Goal: Task Accomplishment & Management: Use online tool/utility

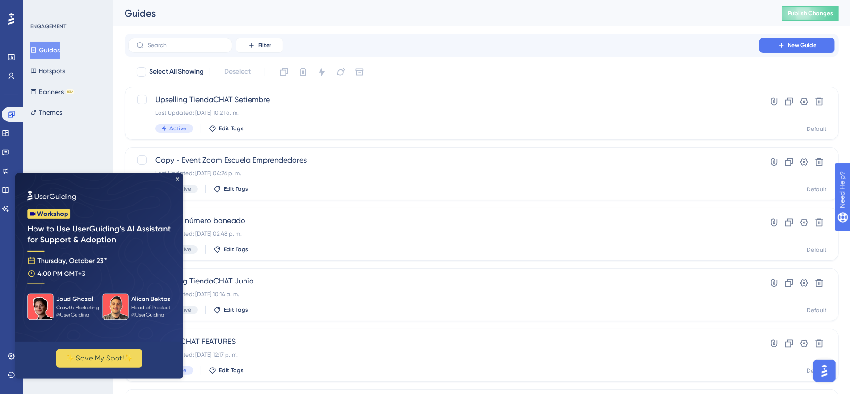
click at [179, 180] on img at bounding box center [99, 257] width 168 height 168
click at [178, 177] on icon "Close Preview" at bounding box center [178, 179] width 4 height 4
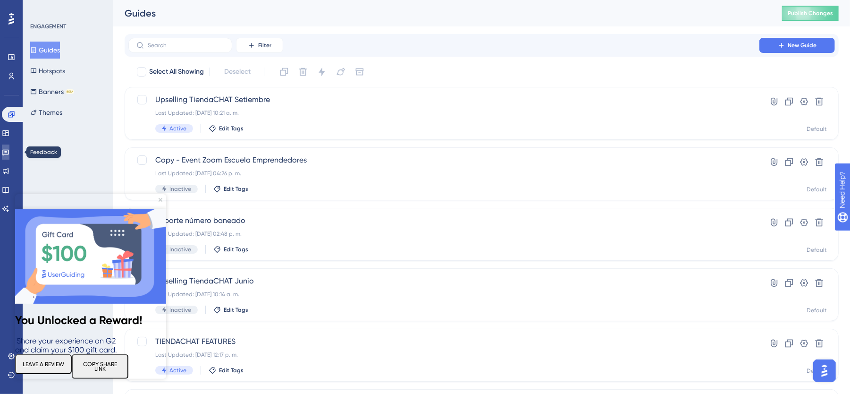
click at [9, 150] on icon at bounding box center [6, 152] width 8 height 8
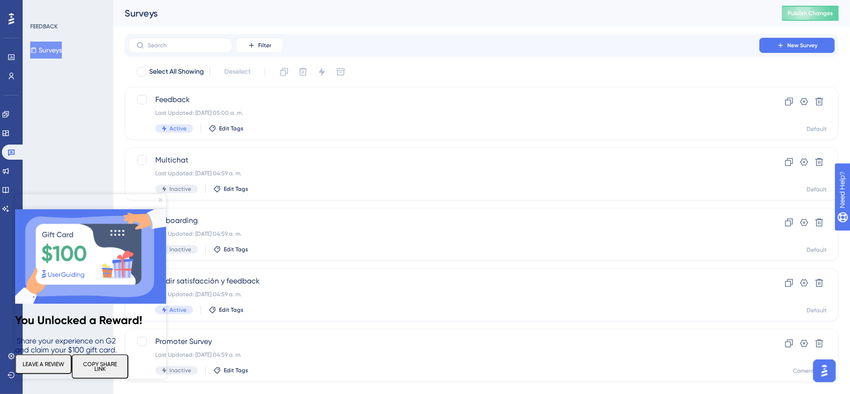
click at [159, 198] on icon "Close Preview" at bounding box center [161, 200] width 4 height 4
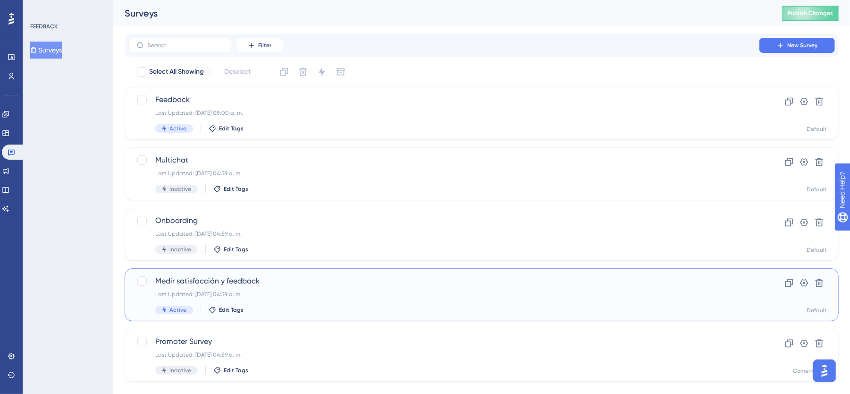
click at [286, 289] on div "Medir satisfacción y feedback Last Updated: [DATE] 04:59 a. m. Active Edit Tags" at bounding box center [443, 294] width 577 height 39
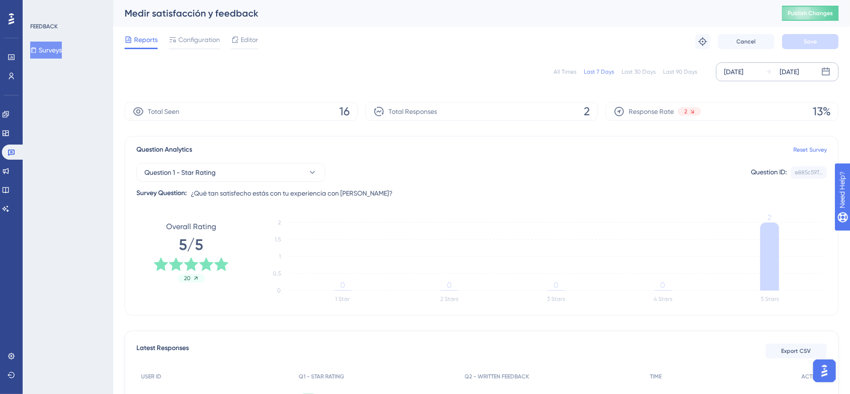
click at [763, 70] on div "[DATE] [DATE]" at bounding box center [777, 71] width 123 height 19
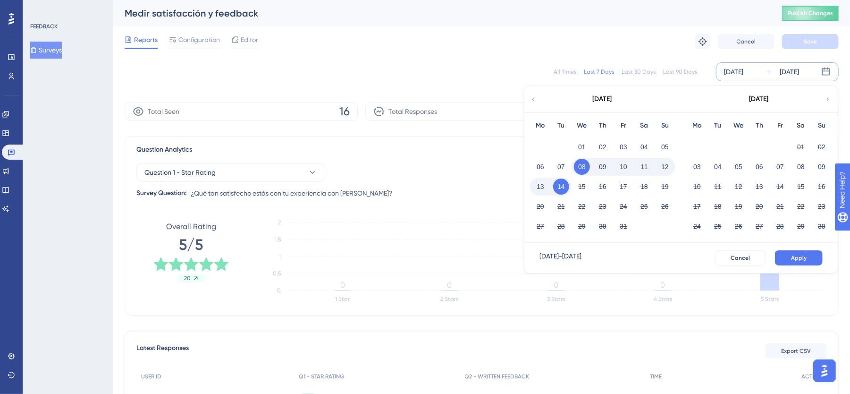
click at [535, 100] on icon at bounding box center [533, 99] width 7 height 8
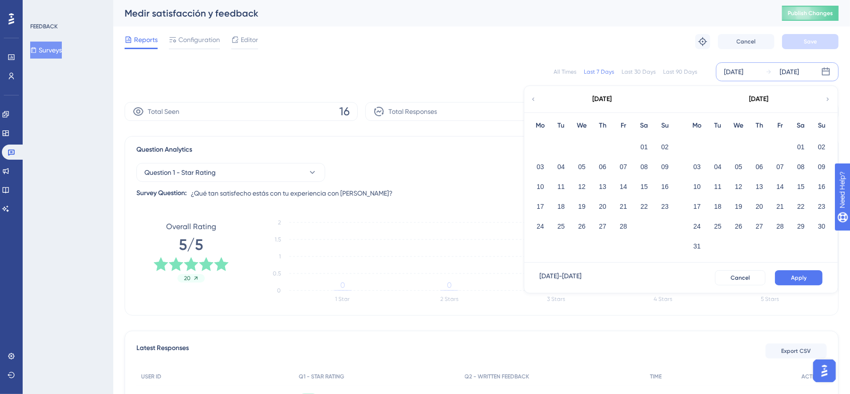
click at [535, 100] on icon at bounding box center [533, 99] width 7 height 8
click at [741, 142] on button "01" at bounding box center [739, 147] width 16 height 16
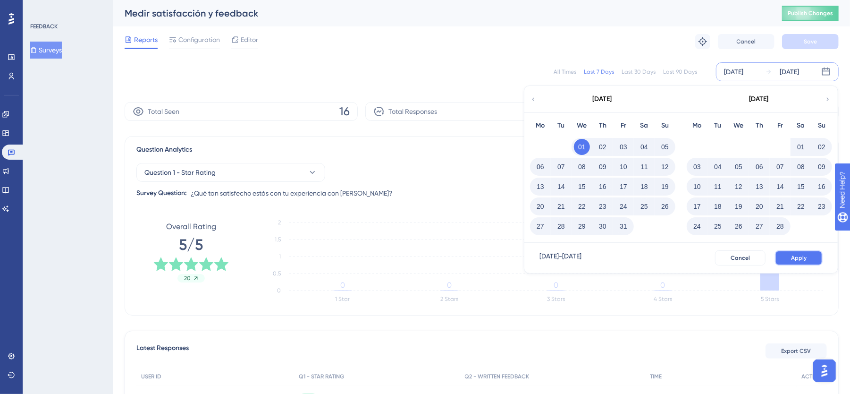
click at [792, 263] on button "Apply" at bounding box center [799, 257] width 48 height 15
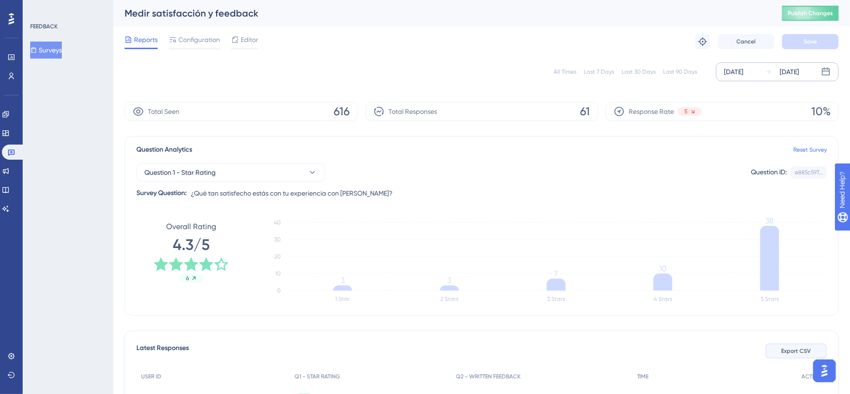
click at [791, 347] on span "Export CSV" at bounding box center [797, 351] width 30 height 8
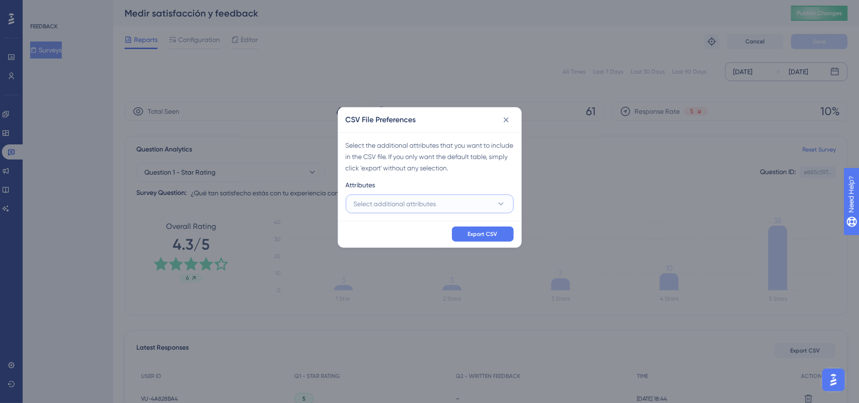
click at [440, 207] on button "Select additional attributes" at bounding box center [430, 203] width 168 height 19
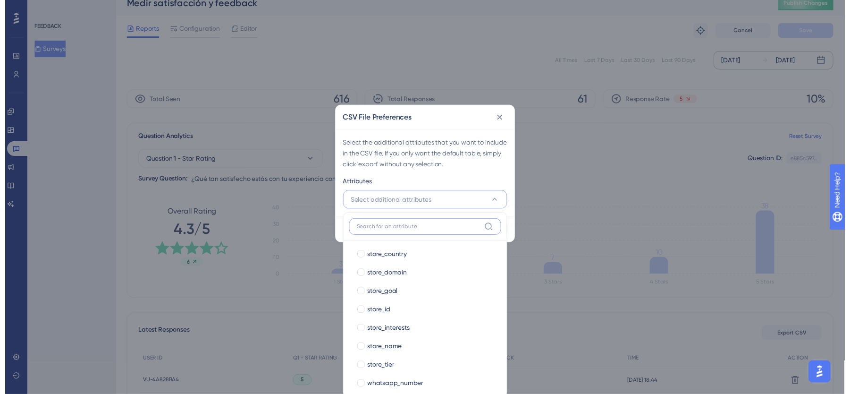
scroll to position [518, 0]
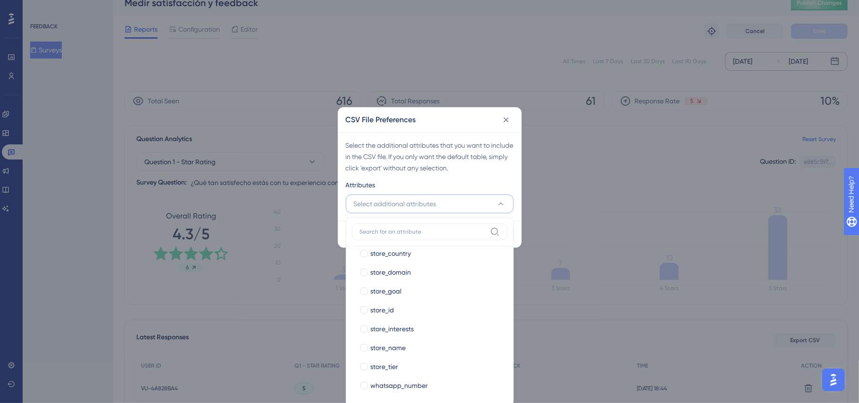
click at [433, 201] on span "Select additional attributes" at bounding box center [395, 203] width 83 height 11
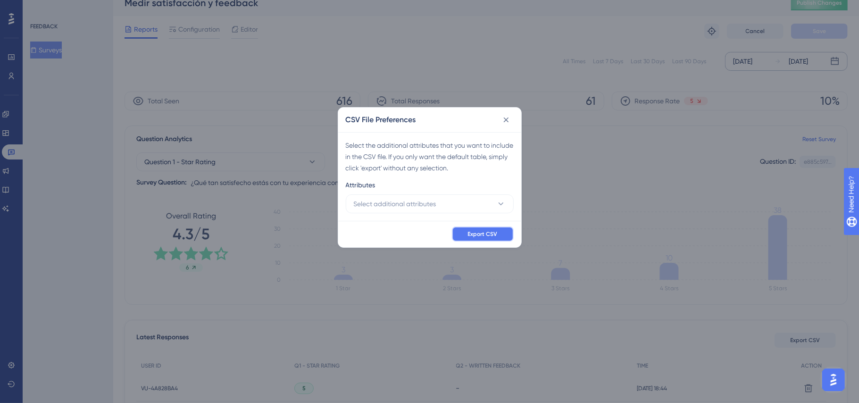
click at [495, 237] on span "Export CSV" at bounding box center [483, 234] width 30 height 8
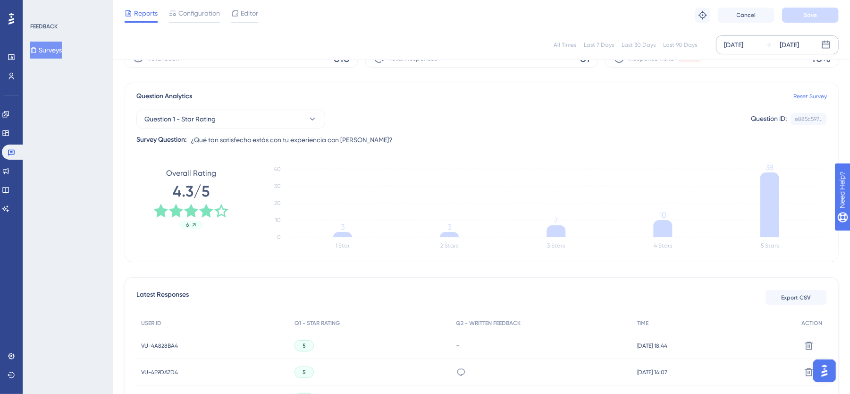
scroll to position [0, 0]
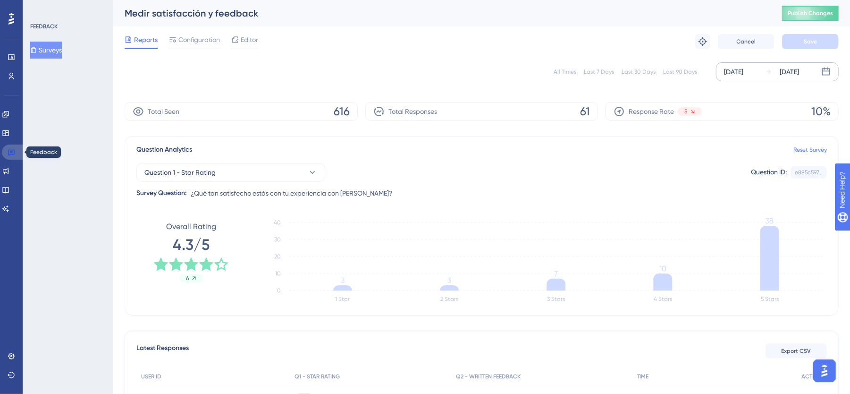
click at [12, 148] on icon at bounding box center [12, 152] width 8 height 8
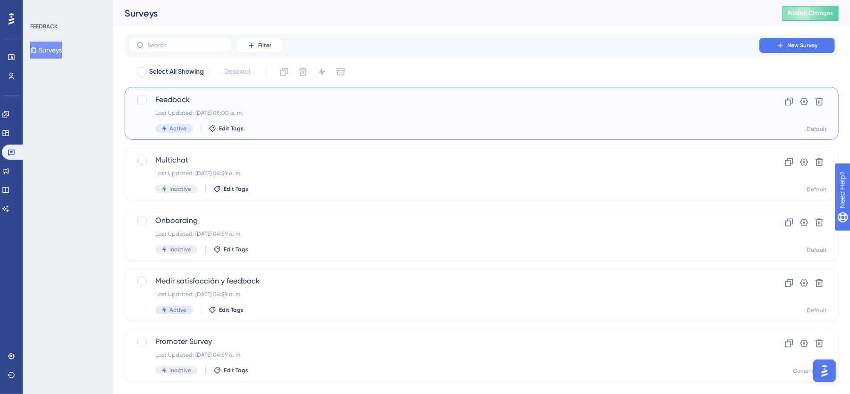
click at [243, 101] on span "Feedback" at bounding box center [443, 99] width 577 height 11
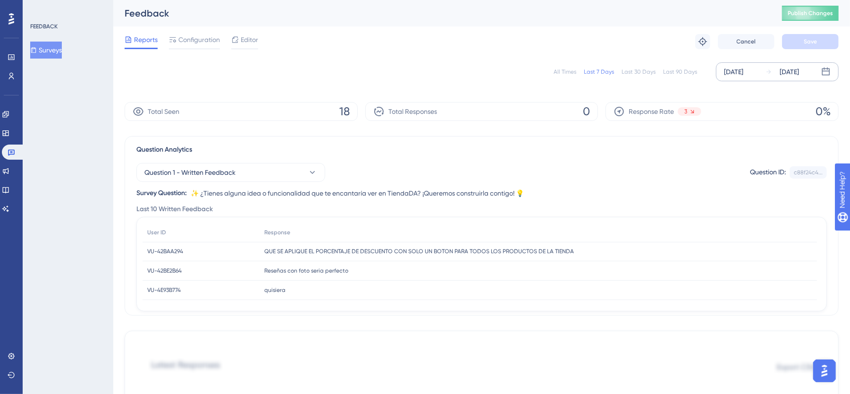
click at [788, 73] on div "[DATE]" at bounding box center [789, 71] width 19 height 11
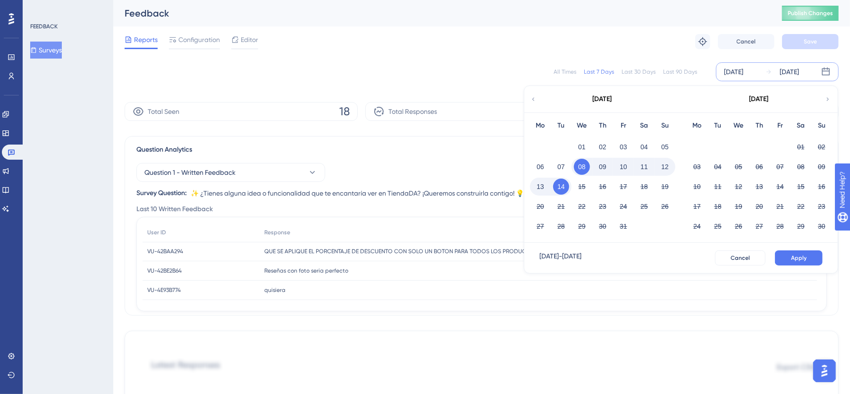
click at [531, 100] on icon at bounding box center [533, 99] width 7 height 8
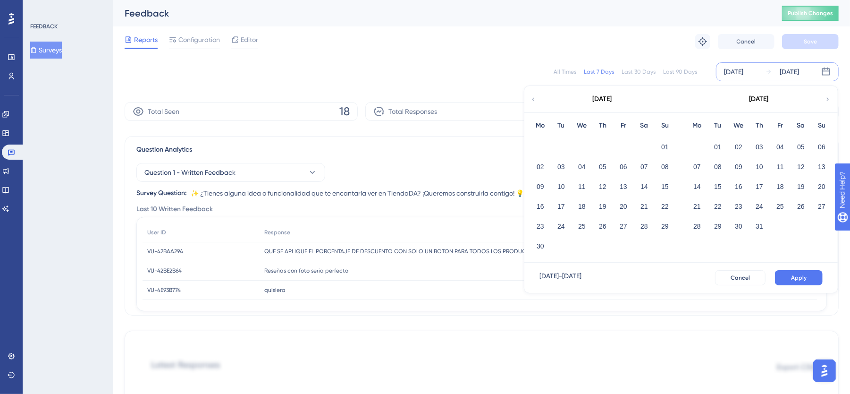
click at [531, 100] on icon at bounding box center [533, 99] width 7 height 8
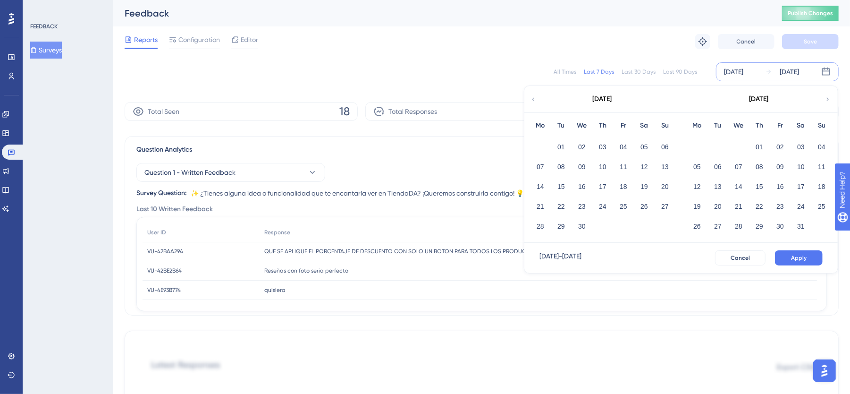
click at [531, 100] on icon at bounding box center [533, 99] width 7 height 8
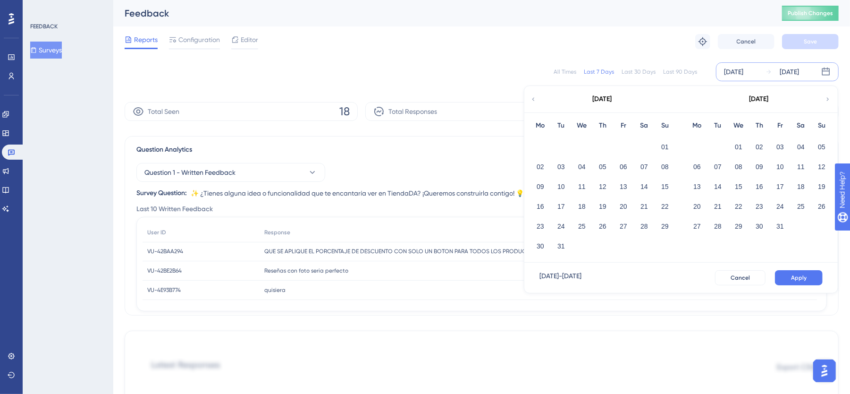
click at [531, 100] on icon at bounding box center [533, 99] width 7 height 8
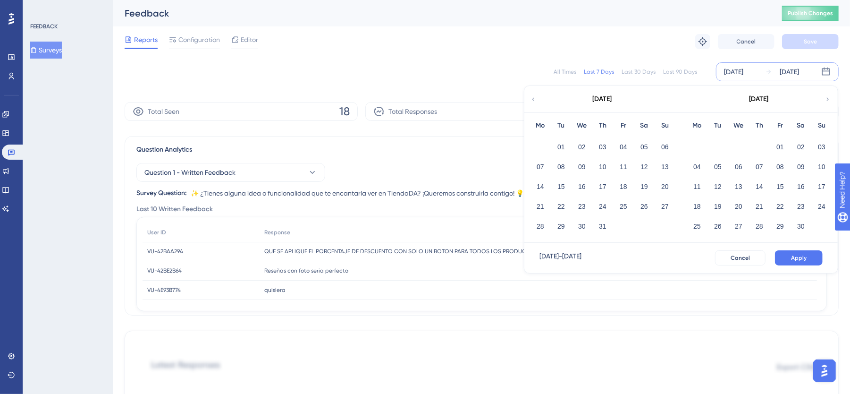
click at [827, 98] on icon at bounding box center [827, 99] width 7 height 8
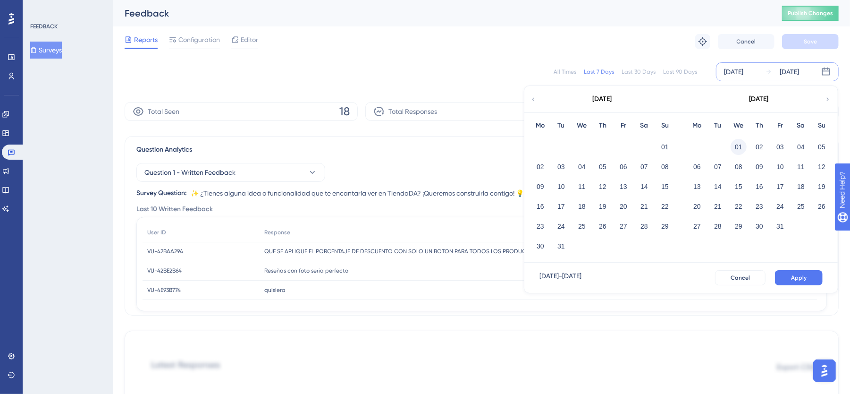
click at [739, 144] on button "01" at bounding box center [739, 147] width 16 height 16
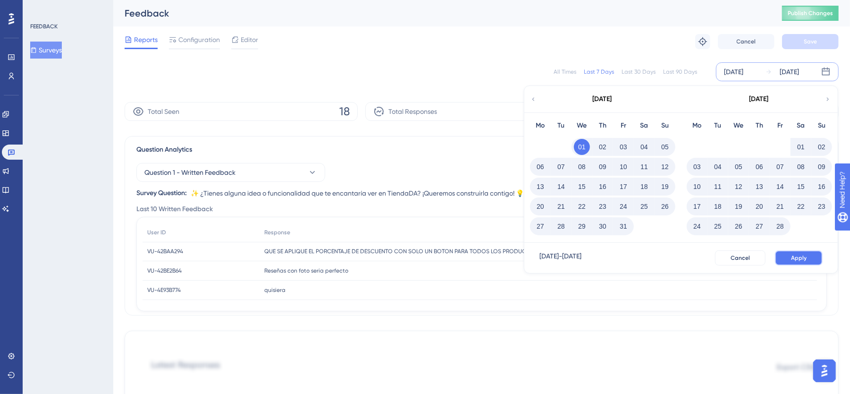
click at [800, 259] on span "Apply" at bounding box center [799, 258] width 16 height 8
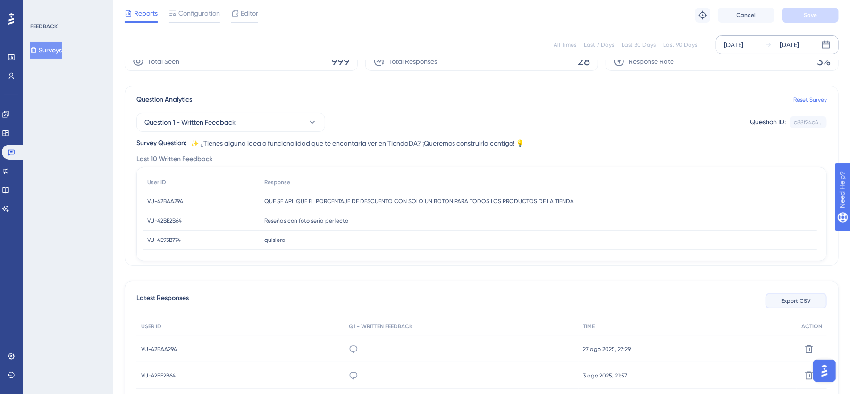
click at [802, 303] on span "Export CSV" at bounding box center [797, 301] width 30 height 8
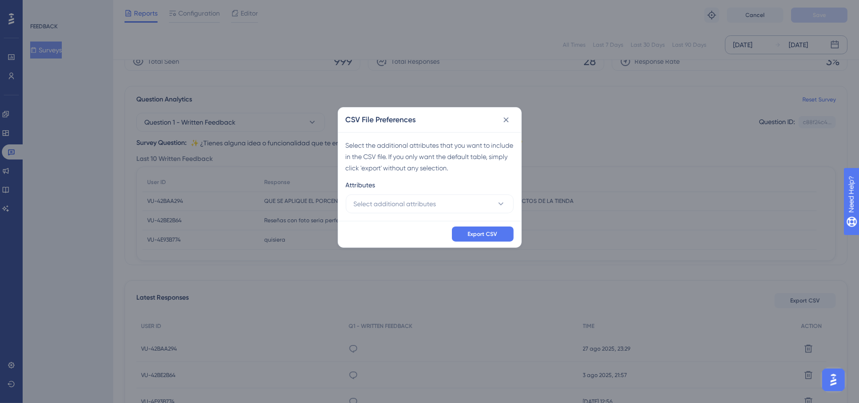
click at [479, 242] on div "Export CSV" at bounding box center [429, 234] width 183 height 26
click at [479, 238] on span "Export CSV" at bounding box center [483, 234] width 30 height 8
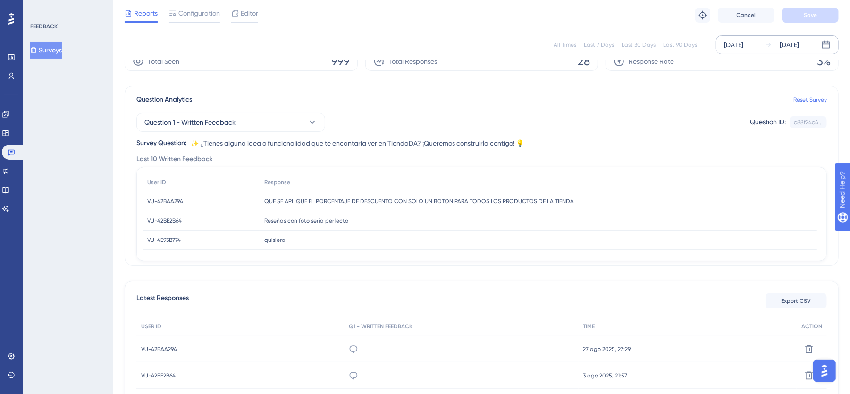
click at [48, 46] on button "Surveys" at bounding box center [46, 50] width 32 height 17
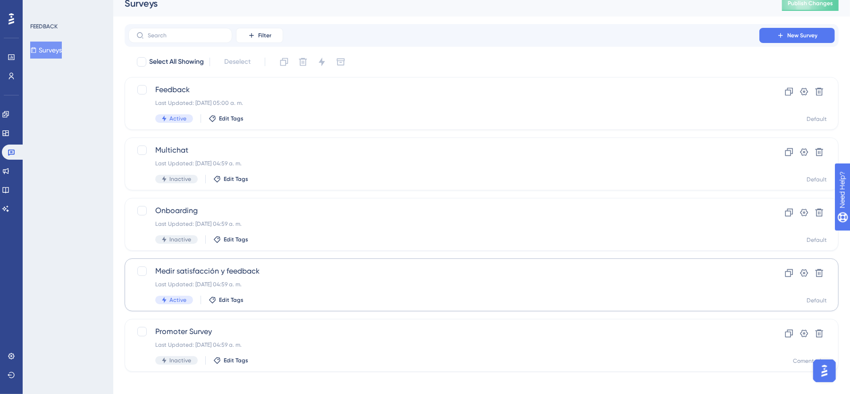
scroll to position [17, 0]
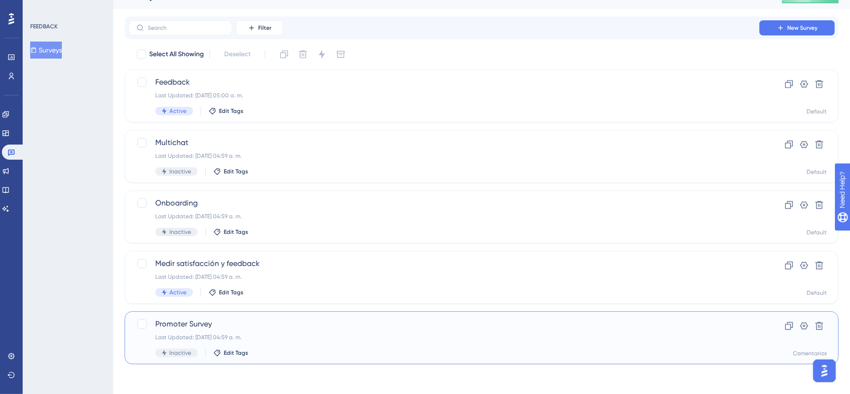
click at [345, 331] on div "Promoter Survey Last Updated: [DATE] 04:59 a. m. Inactive Edit Tags" at bounding box center [443, 337] width 577 height 39
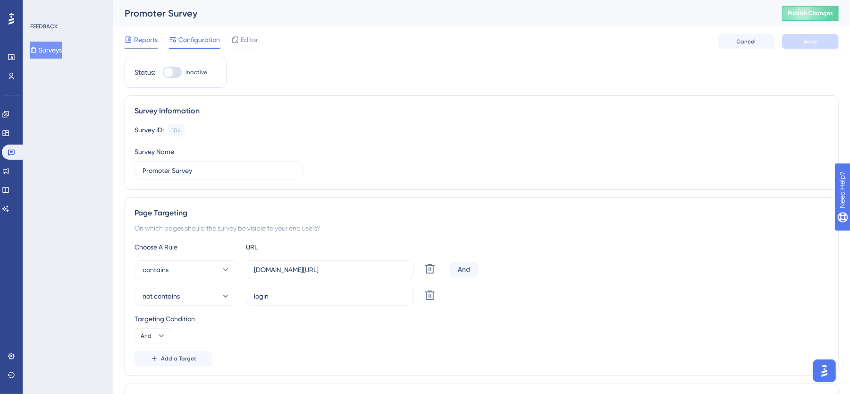
click at [143, 42] on span "Reports" at bounding box center [146, 39] width 24 height 11
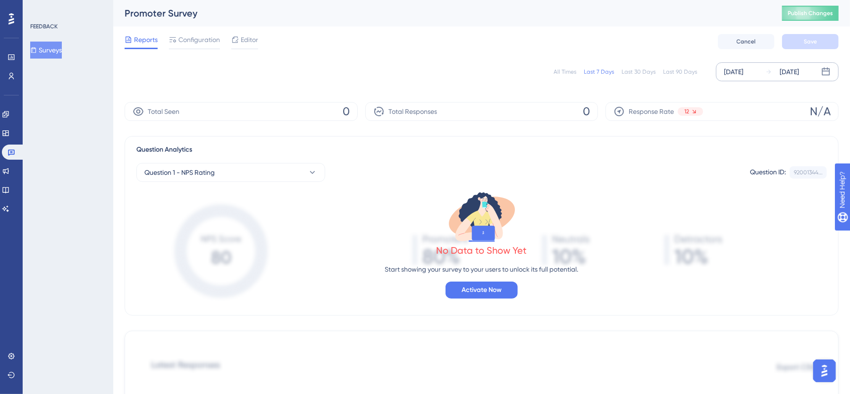
click at [787, 70] on div "[DATE]" at bounding box center [789, 71] width 19 height 11
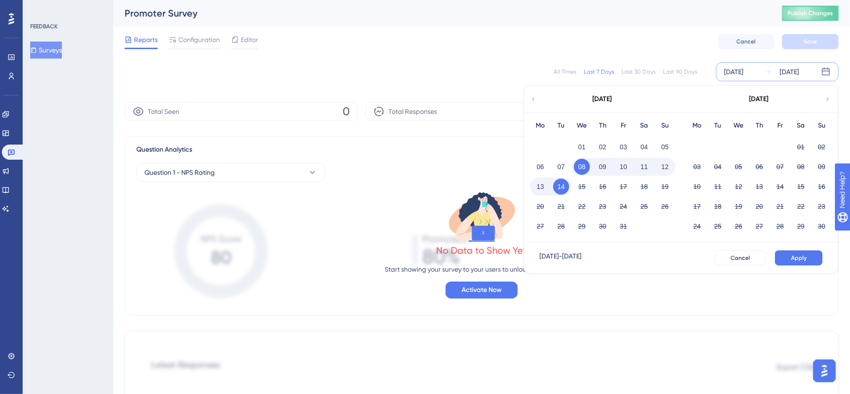
click at [531, 99] on icon at bounding box center [533, 99] width 7 height 8
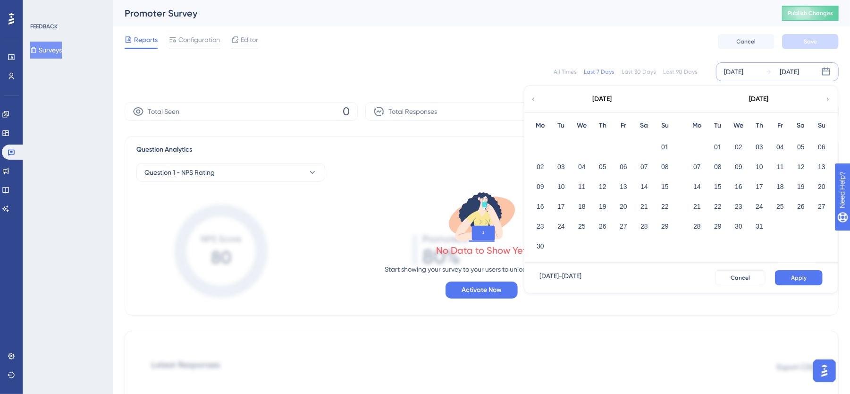
click at [531, 99] on icon at bounding box center [533, 99] width 7 height 8
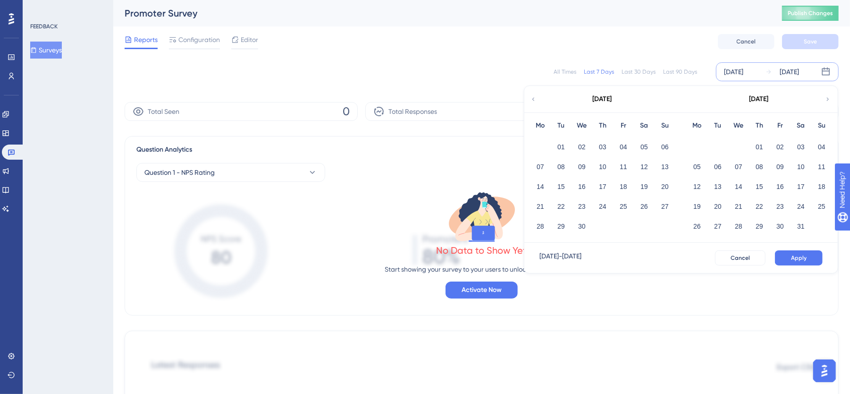
click at [531, 99] on icon at bounding box center [533, 99] width 7 height 8
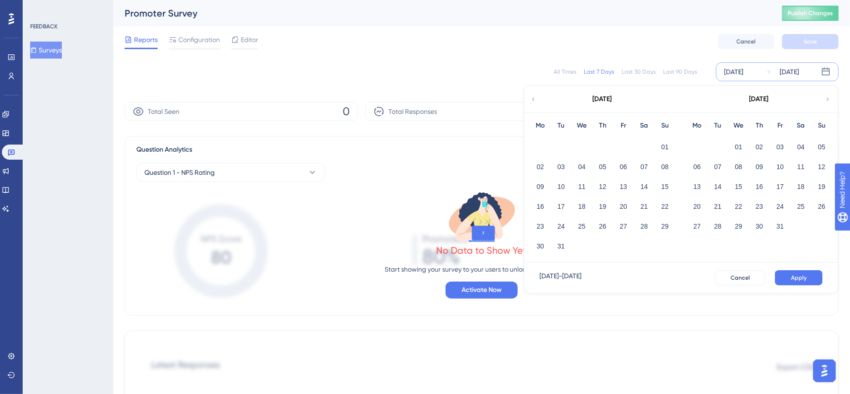
click at [531, 99] on icon at bounding box center [533, 99] width 7 height 8
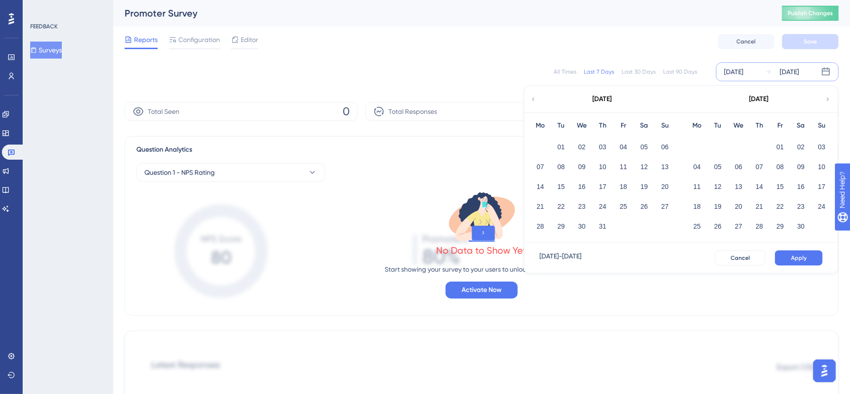
click at [531, 99] on icon at bounding box center [533, 99] width 7 height 8
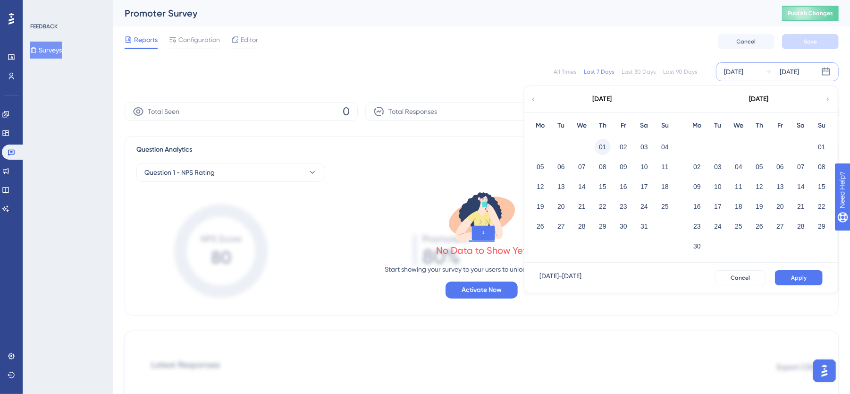
click at [604, 149] on button "01" at bounding box center [603, 147] width 16 height 16
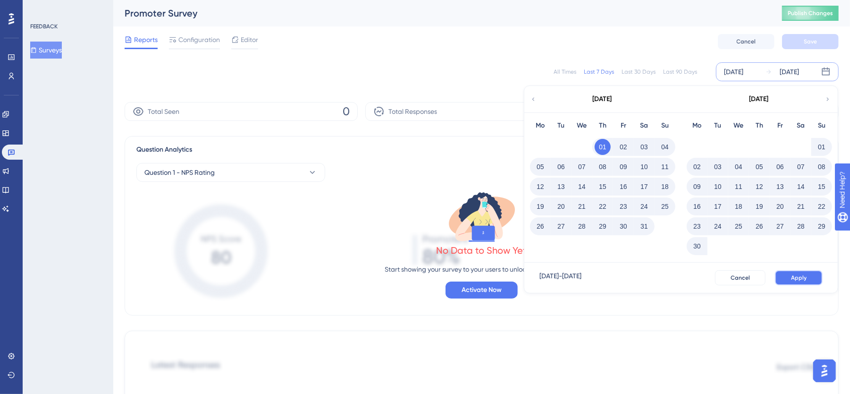
click at [793, 277] on span "Apply" at bounding box center [799, 278] width 16 height 8
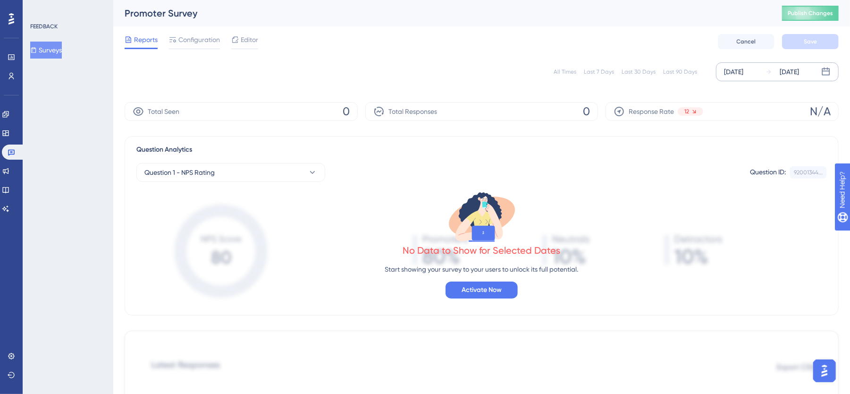
click at [49, 52] on button "Surveys" at bounding box center [46, 50] width 32 height 17
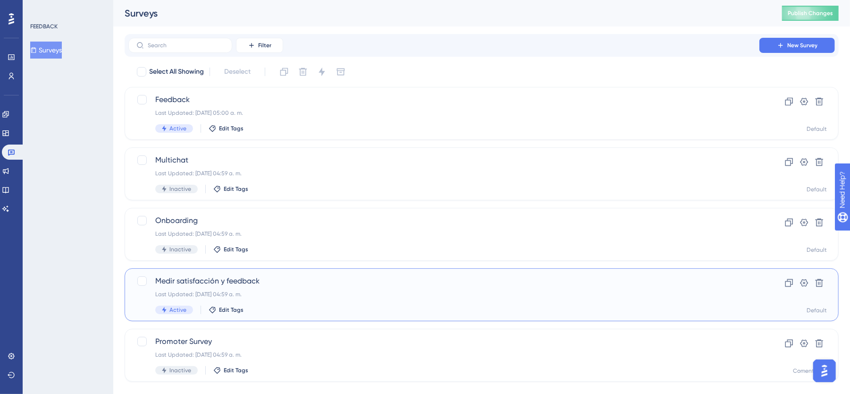
click at [240, 284] on span "Medir satisfacción y feedback" at bounding box center [443, 280] width 577 height 11
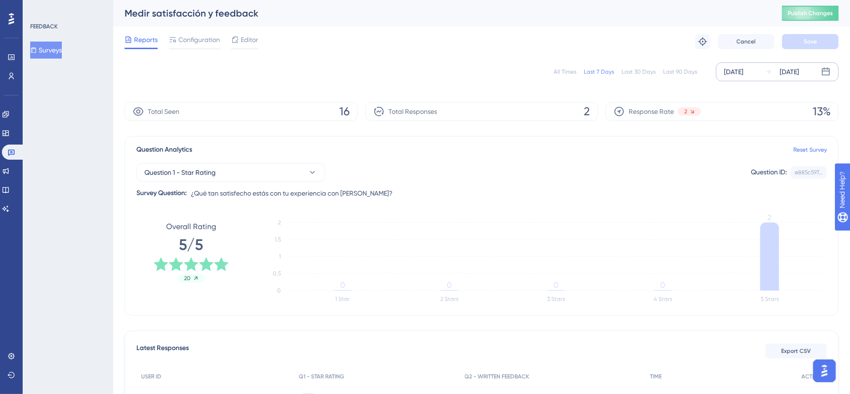
click at [757, 77] on div "[DATE] [DATE]" at bounding box center [777, 71] width 123 height 19
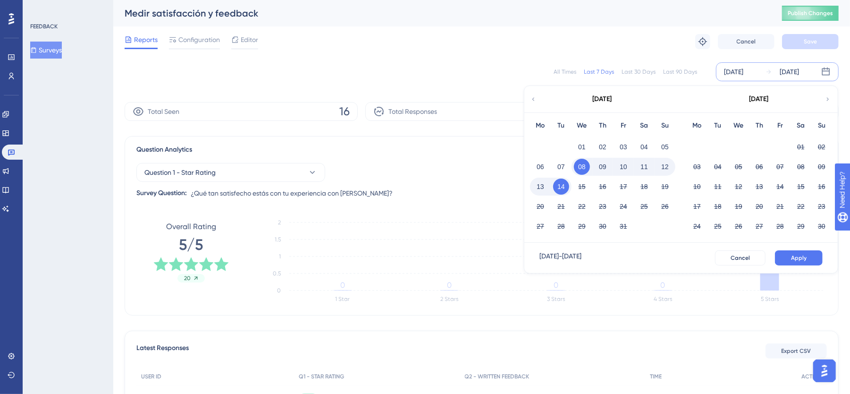
click at [533, 101] on icon at bounding box center [533, 98] width 2 height 3
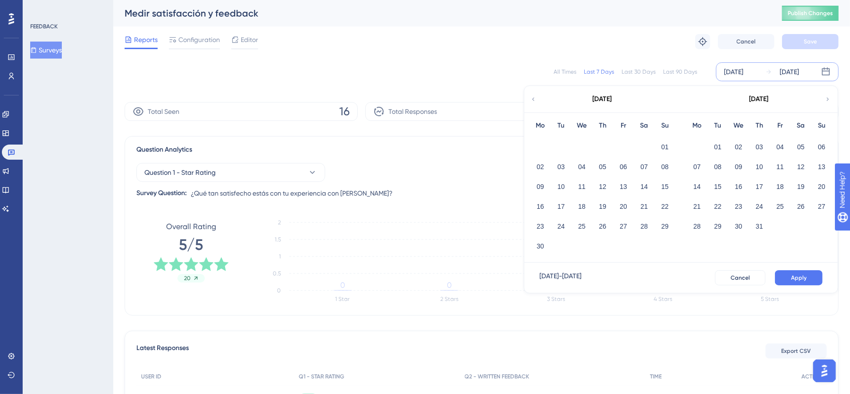
click at [533, 101] on icon at bounding box center [533, 98] width 2 height 3
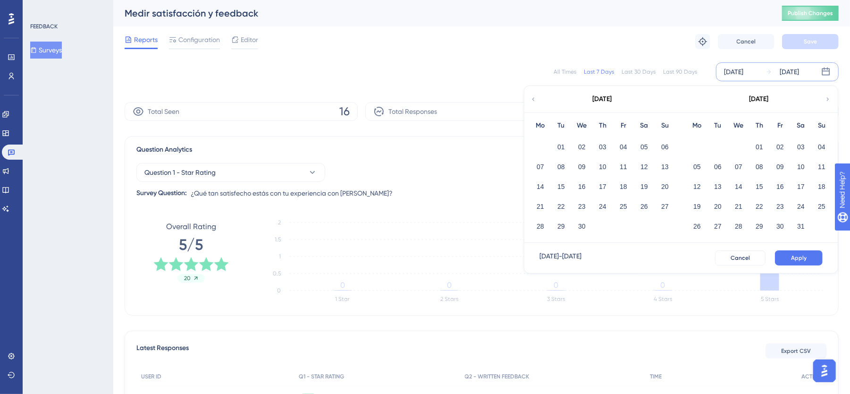
click at [533, 101] on icon at bounding box center [533, 98] width 2 height 3
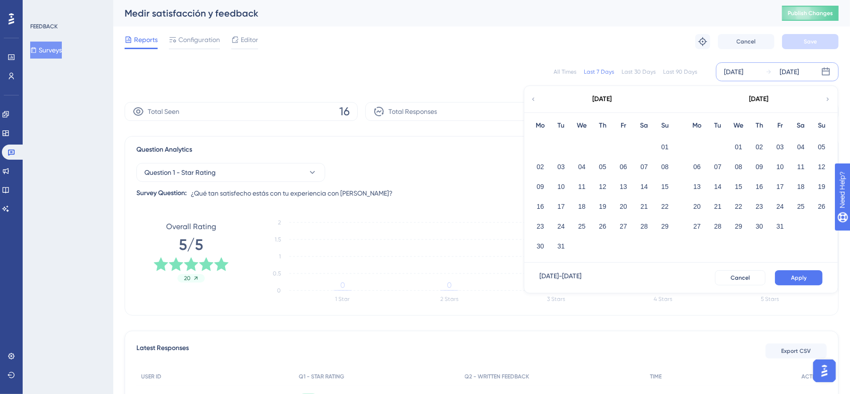
click at [533, 101] on icon at bounding box center [533, 98] width 2 height 3
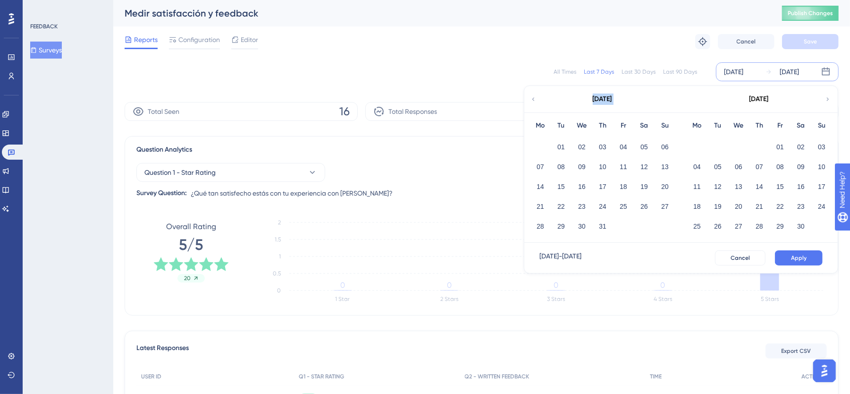
click at [533, 101] on icon at bounding box center [533, 98] width 2 height 3
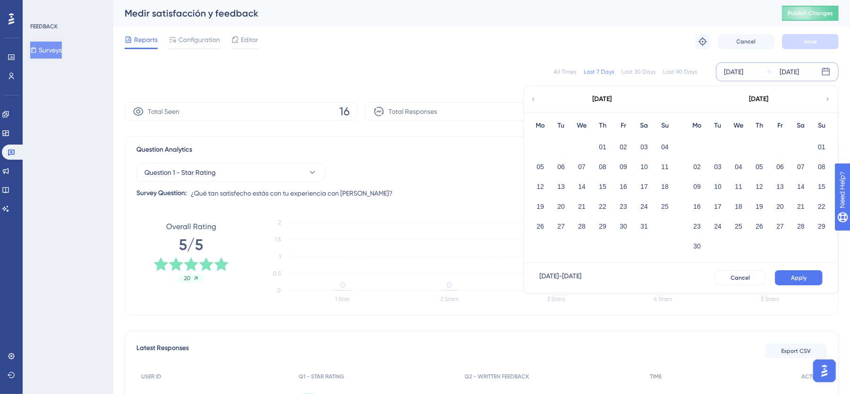
click at [533, 101] on icon at bounding box center [533, 98] width 2 height 3
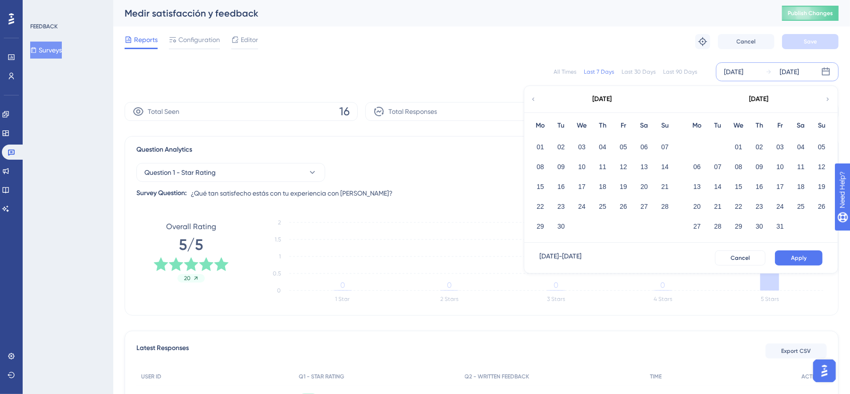
click at [533, 101] on icon at bounding box center [533, 98] width 2 height 3
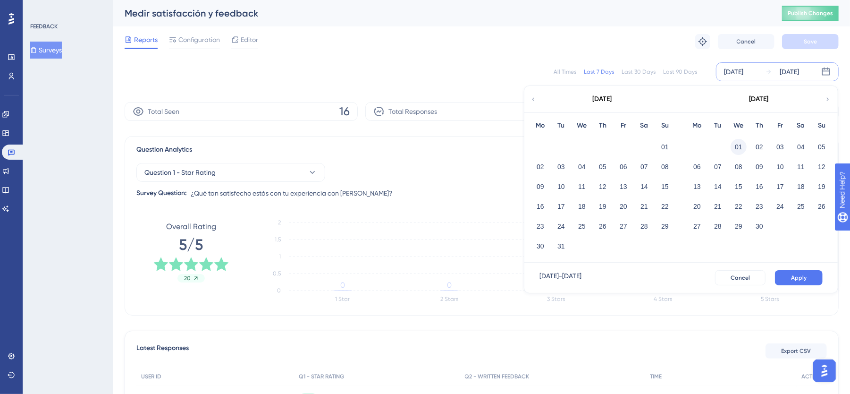
click at [737, 146] on button "01" at bounding box center [739, 147] width 16 height 16
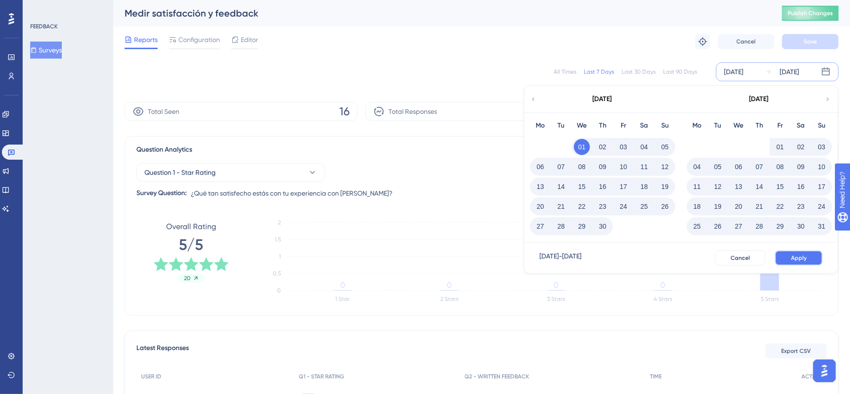
click at [796, 261] on span "Apply" at bounding box center [799, 258] width 16 height 8
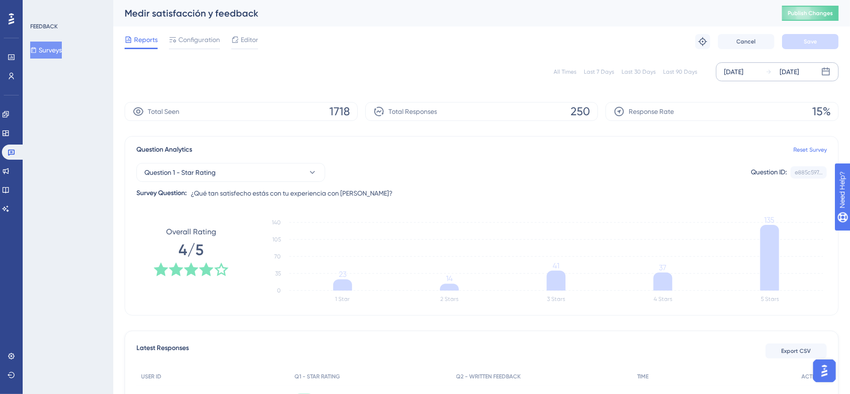
click at [760, 78] on div "[DATE] [DATE]" at bounding box center [777, 71] width 123 height 19
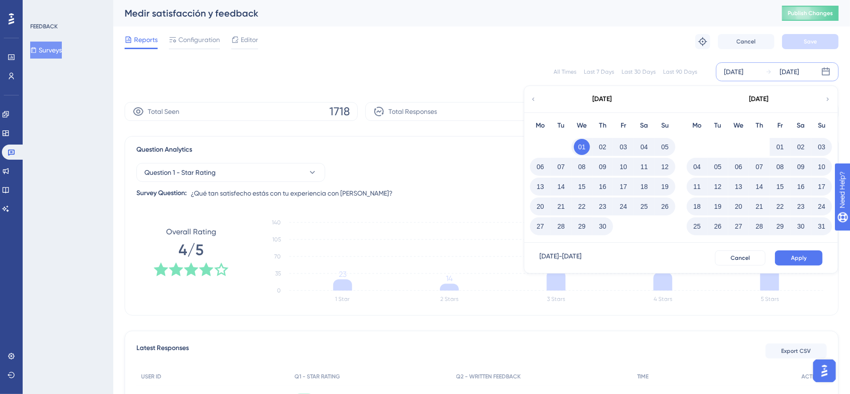
click at [827, 99] on icon at bounding box center [827, 99] width 7 height 8
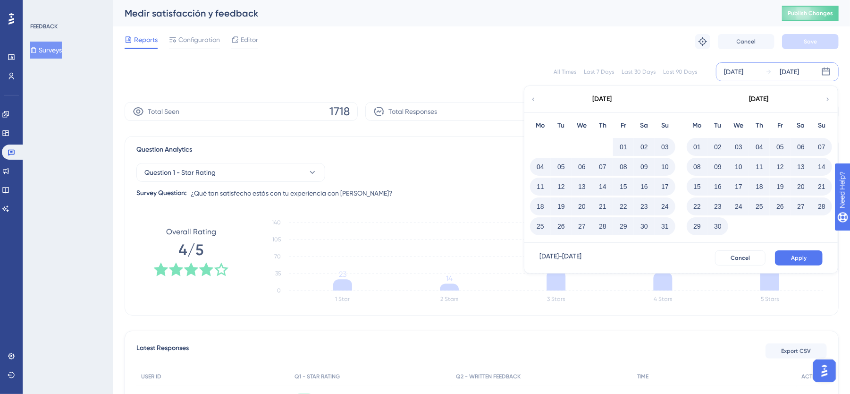
click at [827, 99] on icon at bounding box center [827, 99] width 7 height 8
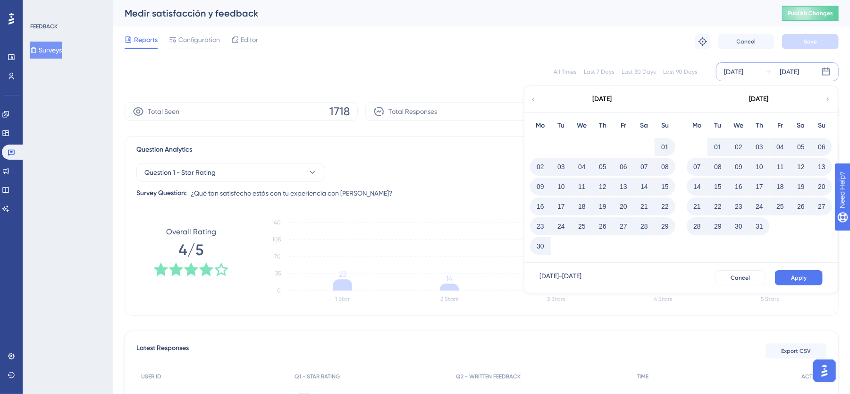
click at [827, 99] on icon at bounding box center [827, 99] width 7 height 8
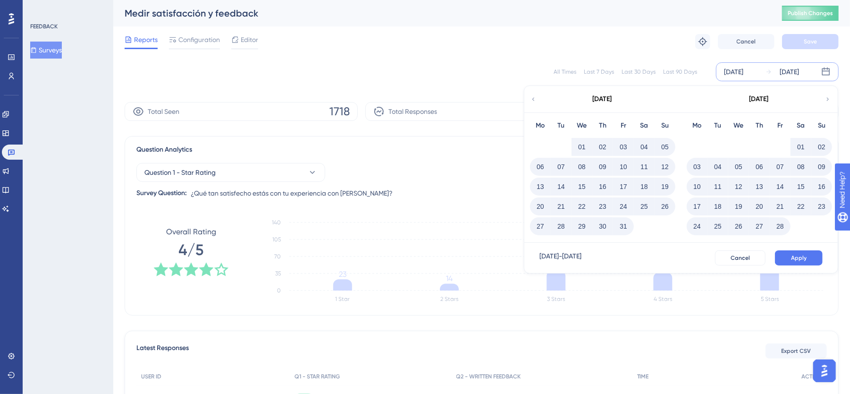
click at [579, 147] on button "01" at bounding box center [582, 147] width 16 height 16
click at [578, 149] on button "01" at bounding box center [582, 147] width 16 height 16
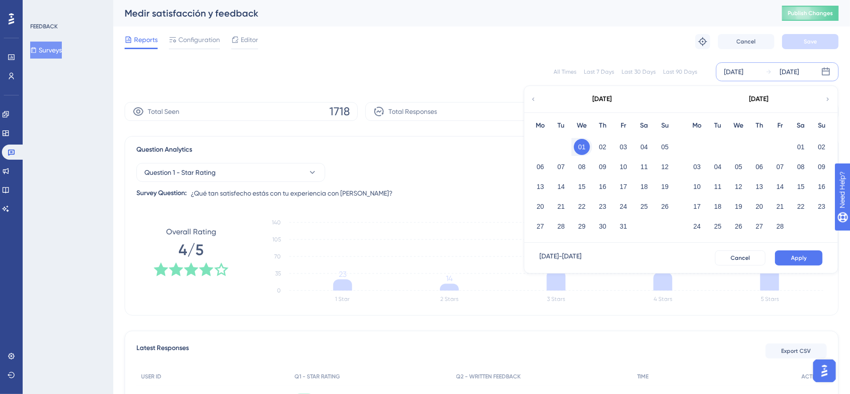
click at [585, 147] on button "01" at bounding box center [582, 147] width 16 height 16
click at [801, 259] on span "Apply" at bounding box center [799, 258] width 16 height 8
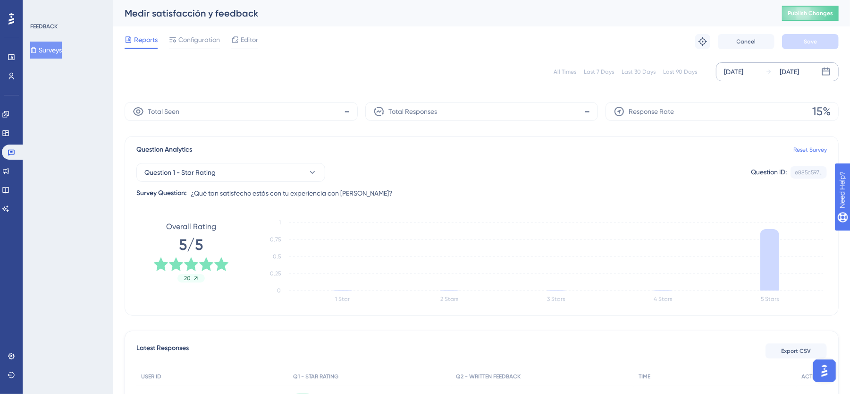
click at [803, 202] on div "Question Analytics Reset Survey Question 1 - Star Rating Question ID: e885c597.…" at bounding box center [482, 225] width 714 height 179
click at [795, 70] on div "[DATE]" at bounding box center [789, 71] width 19 height 11
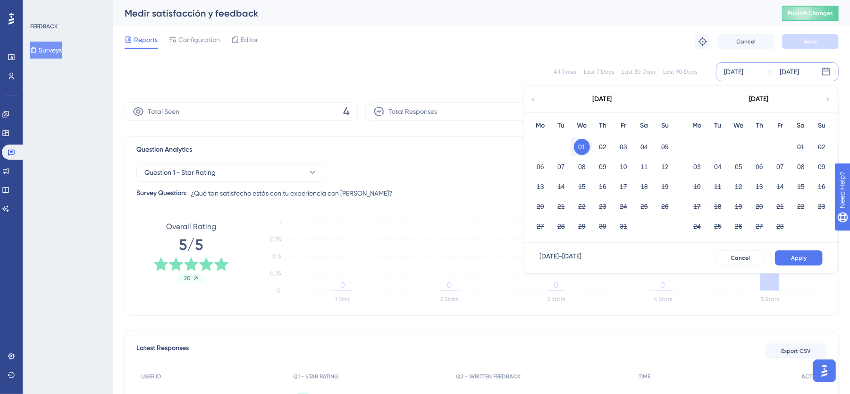
click at [825, 99] on icon at bounding box center [827, 99] width 7 height 8
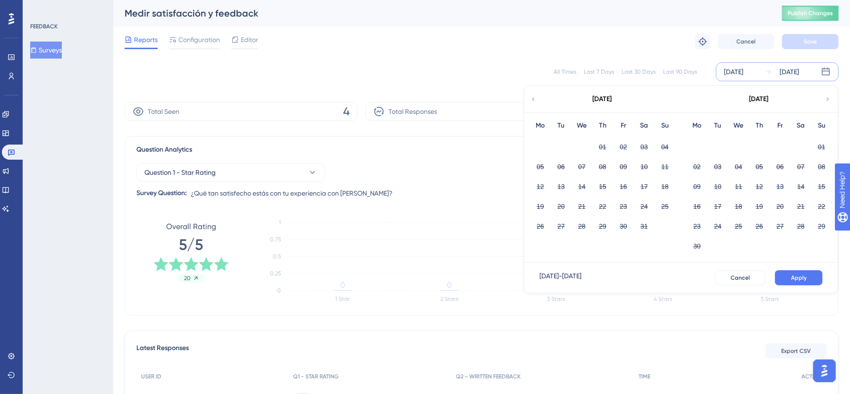
click at [825, 99] on icon at bounding box center [827, 99] width 7 height 8
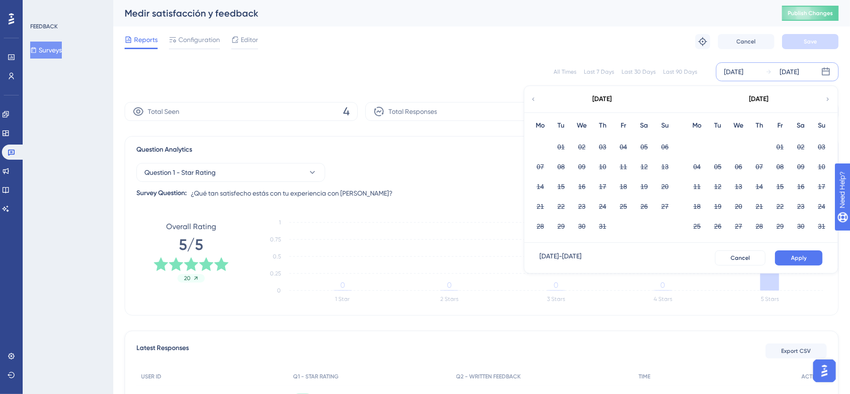
click at [825, 99] on icon at bounding box center [827, 99] width 7 height 8
click at [531, 93] on div "[DATE]" at bounding box center [602, 99] width 156 height 26
click at [532, 99] on icon at bounding box center [533, 98] width 2 height 3
click at [796, 259] on span "Apply" at bounding box center [799, 258] width 16 height 8
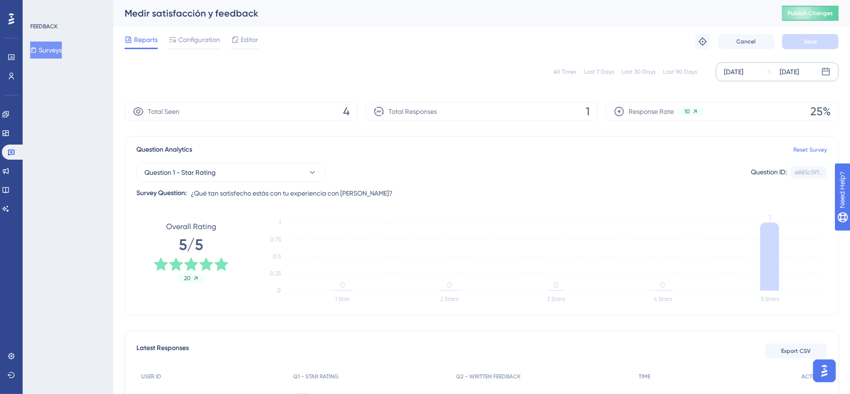
click at [765, 75] on icon at bounding box center [768, 71] width 7 height 7
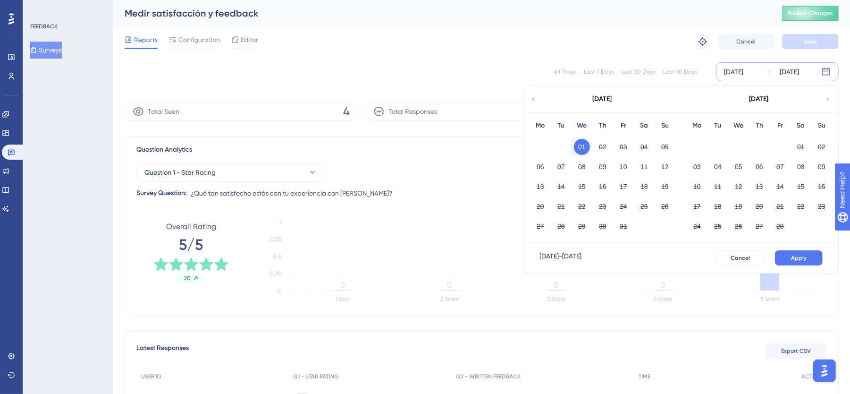
click at [586, 147] on button "01" at bounding box center [582, 147] width 16 height 16
click at [825, 99] on icon at bounding box center [827, 99] width 7 height 8
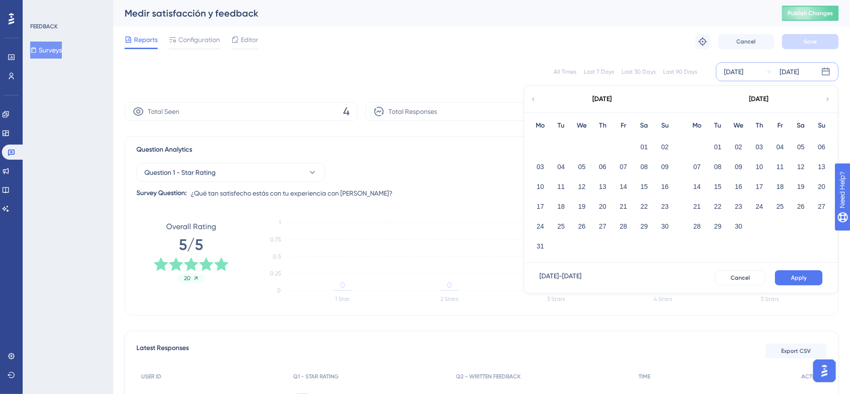
click at [825, 99] on icon at bounding box center [827, 99] width 7 height 8
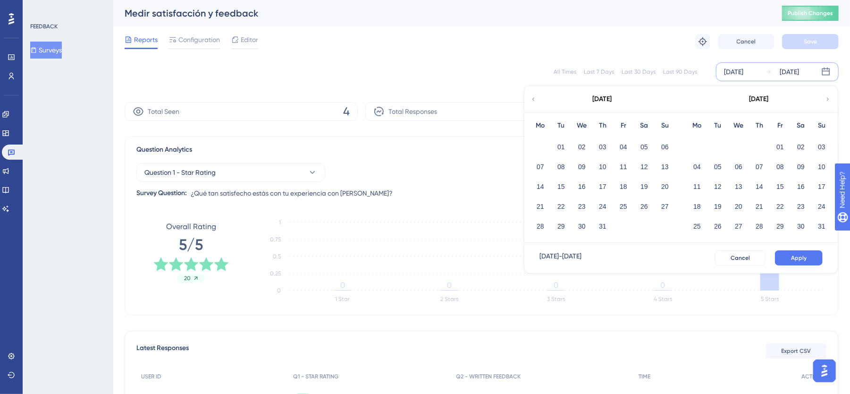
click at [825, 99] on icon at bounding box center [827, 99] width 7 height 8
click at [721, 187] on button "14" at bounding box center [718, 186] width 16 height 16
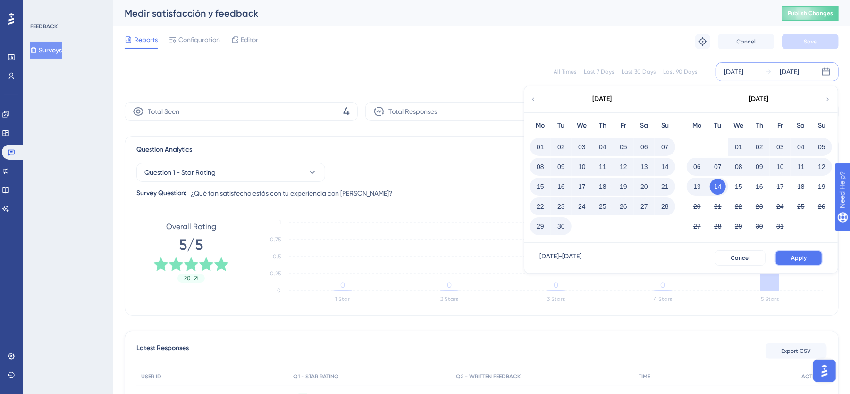
click at [805, 258] on span "Apply" at bounding box center [799, 258] width 16 height 8
